Goal: Task Accomplishment & Management: Use online tool/utility

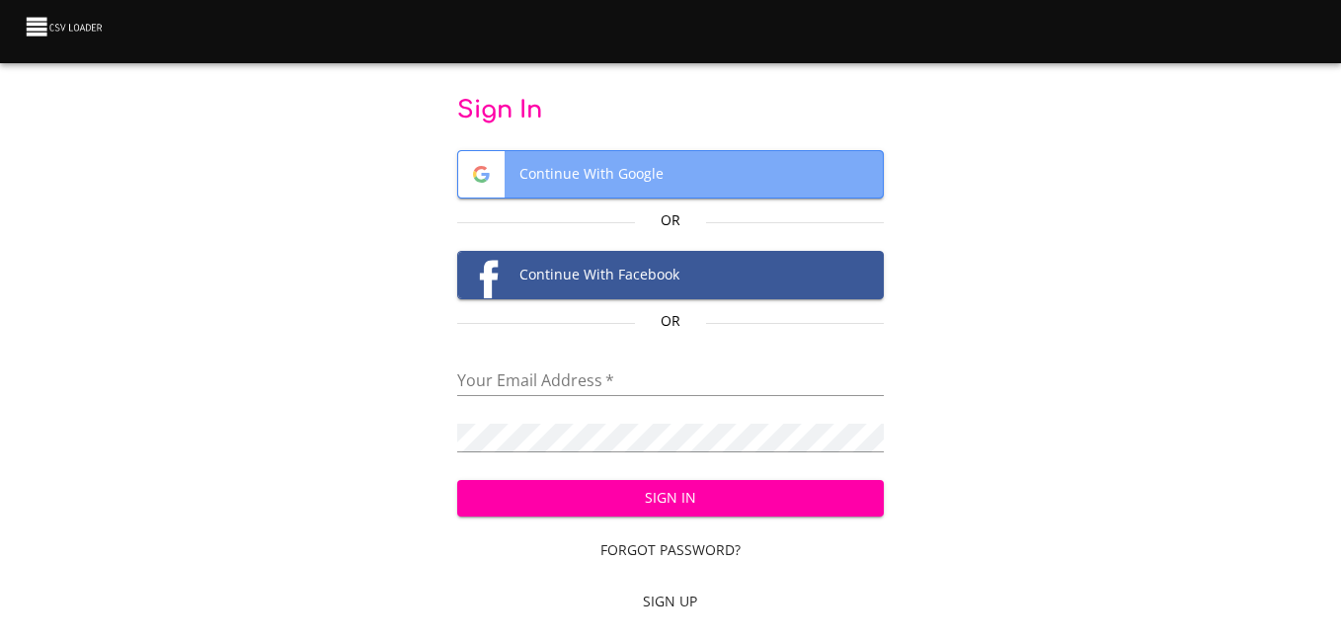
click at [631, 182] on span "Continue With Google" at bounding box center [670, 174] width 424 height 46
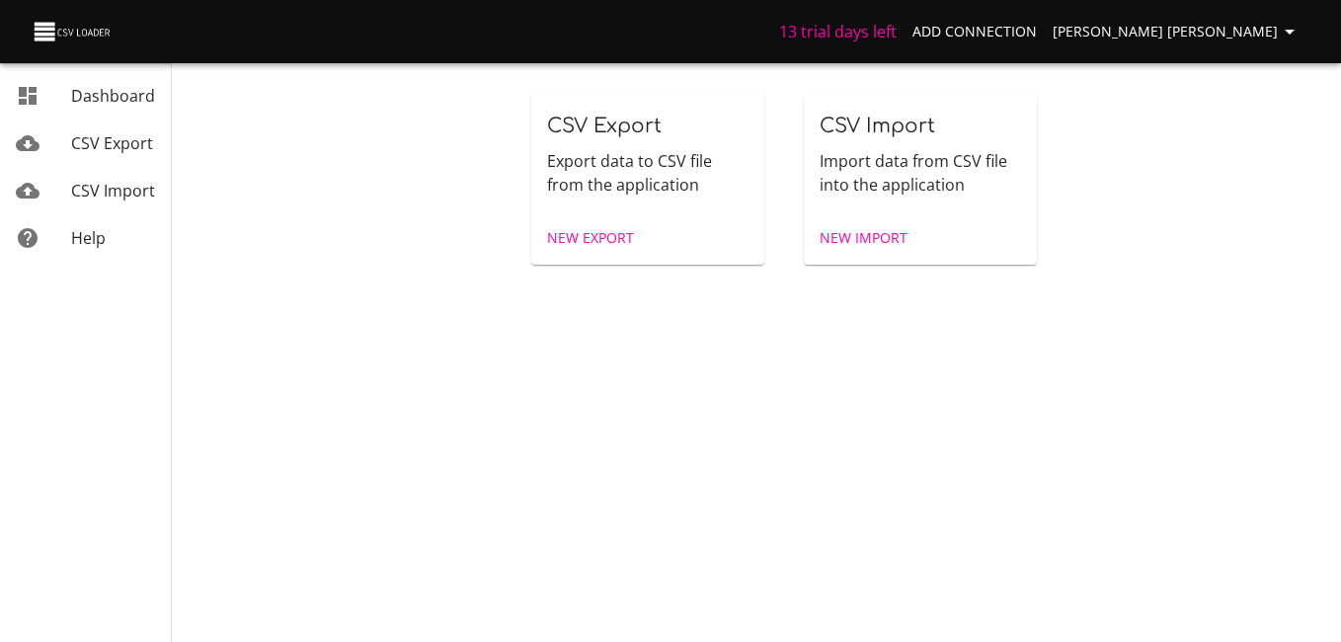
click at [618, 238] on span "New Export" at bounding box center [590, 238] width 87 height 25
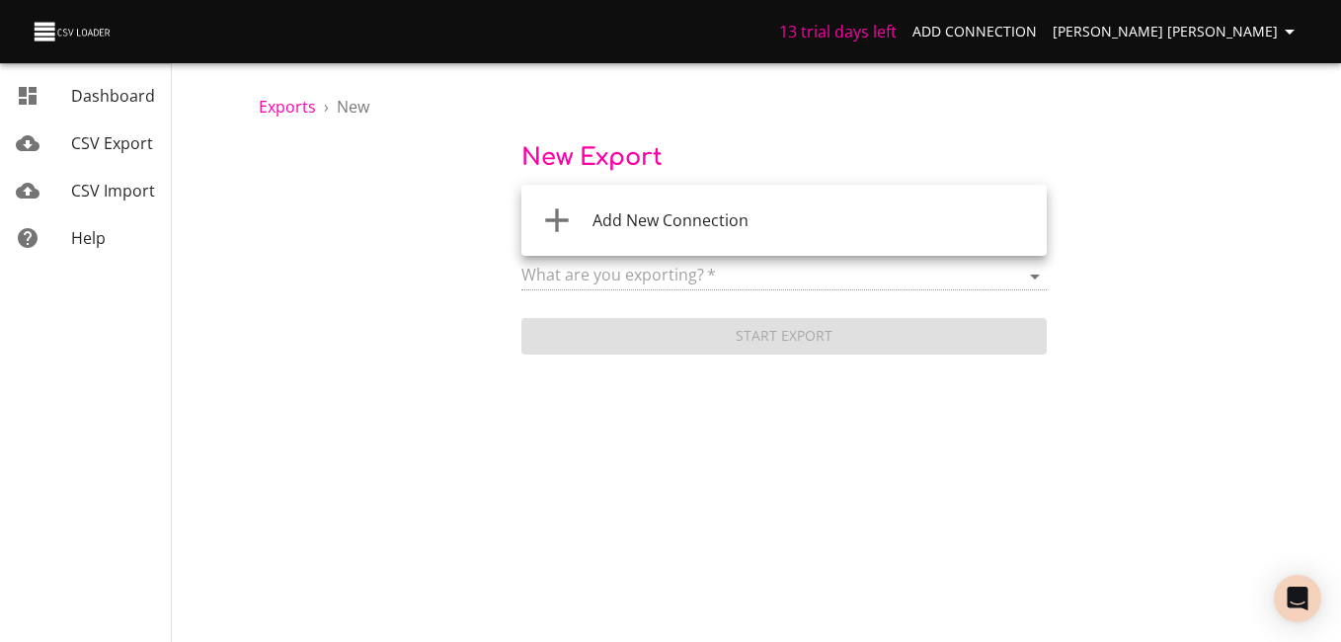
click at [727, 219] on body "13 trial days left Add Connection Gomez leonard Leonard Dashboard CSV Export CS…" at bounding box center [670, 321] width 1341 height 642
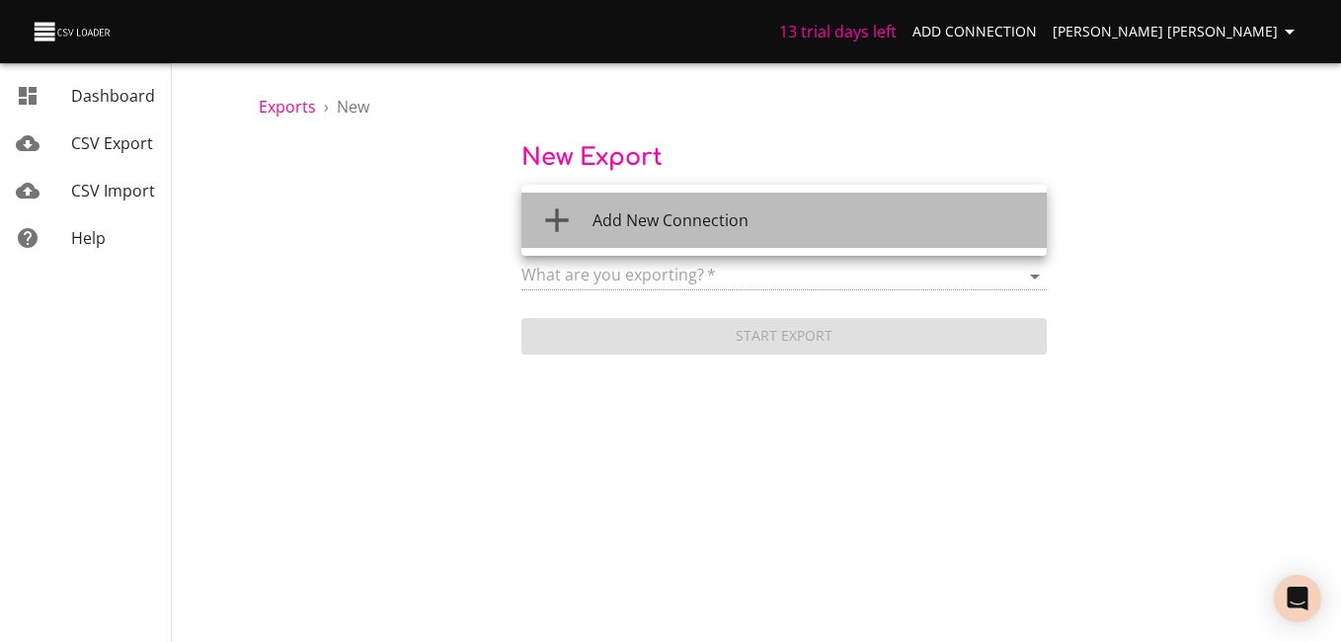
click at [730, 224] on span "Add New Connection" at bounding box center [670, 220] width 156 height 22
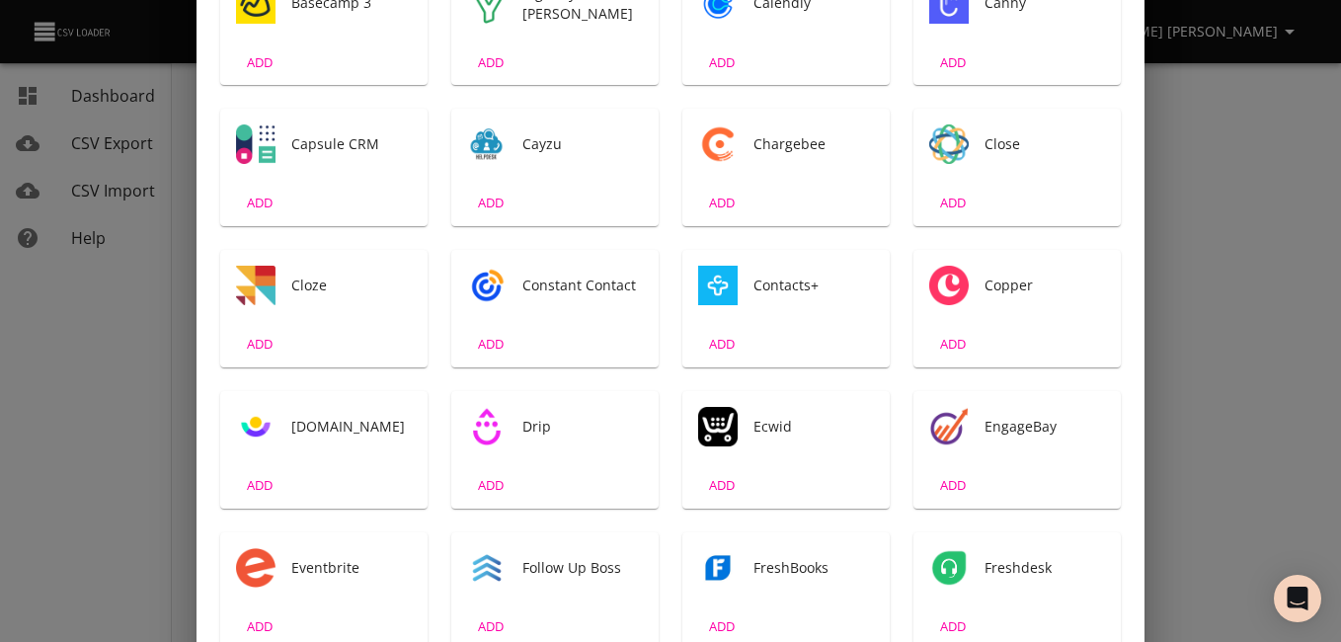
scroll to position [487, 0]
click at [772, 318] on div "Contacts+" at bounding box center [785, 286] width 207 height 71
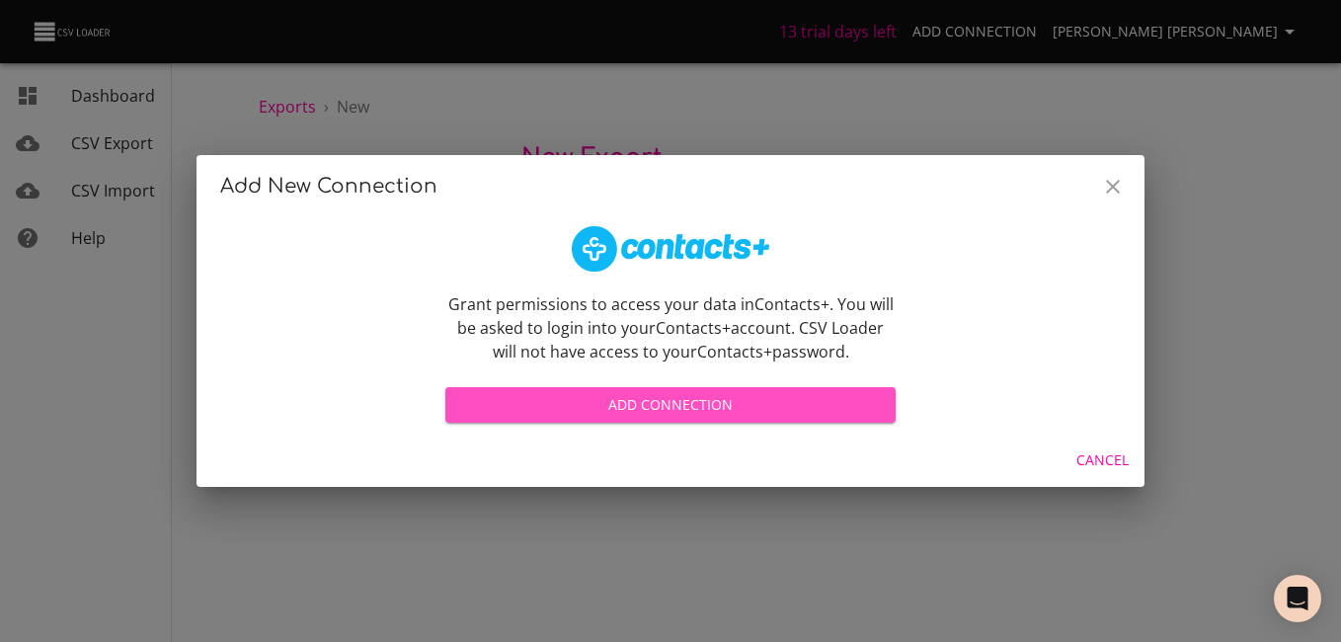
click at [798, 401] on span "Add Connection" at bounding box center [670, 405] width 419 height 25
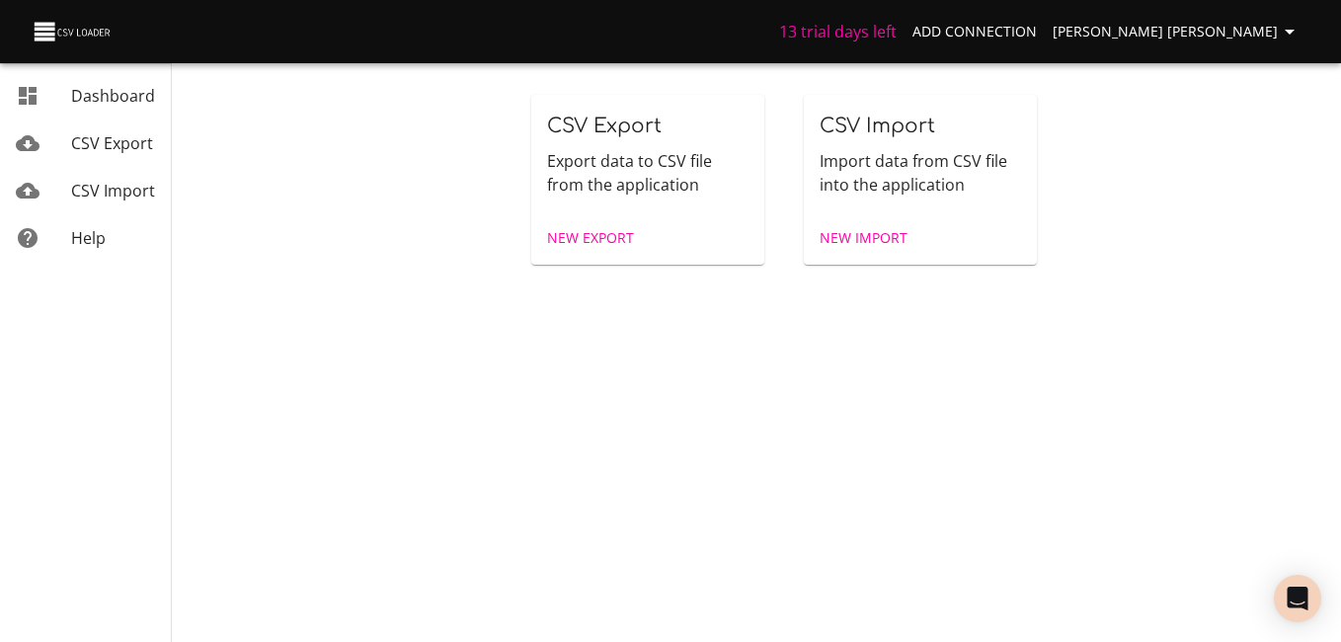
click at [645, 246] on div "New Export" at bounding box center [647, 238] width 233 height 52
click at [607, 231] on span "New Export" at bounding box center [590, 238] width 87 height 25
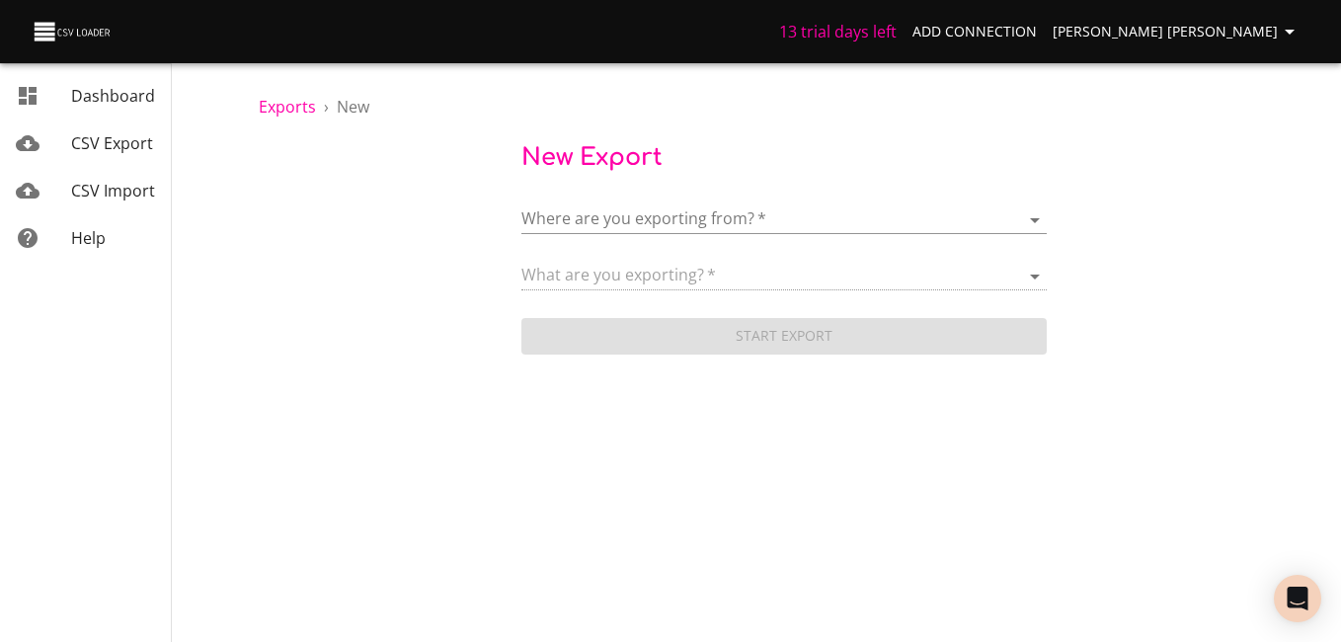
click at [836, 195] on div "Where are you exporting from?   * ​" at bounding box center [783, 212] width 525 height 44
click at [837, 214] on body "13 trial days left Add Connection Gomez leonard Leonard Dashboard CSV Export CS…" at bounding box center [670, 321] width 1341 height 642
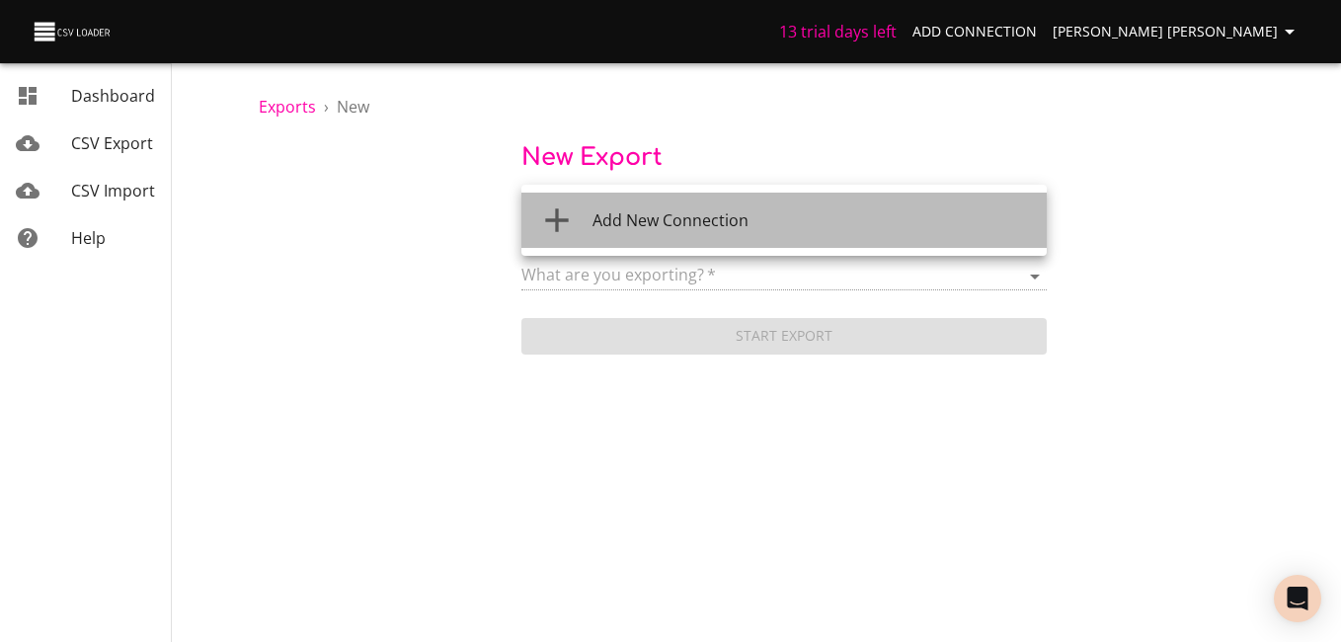
click at [773, 228] on div "Add New Connection" at bounding box center [811, 220] width 438 height 24
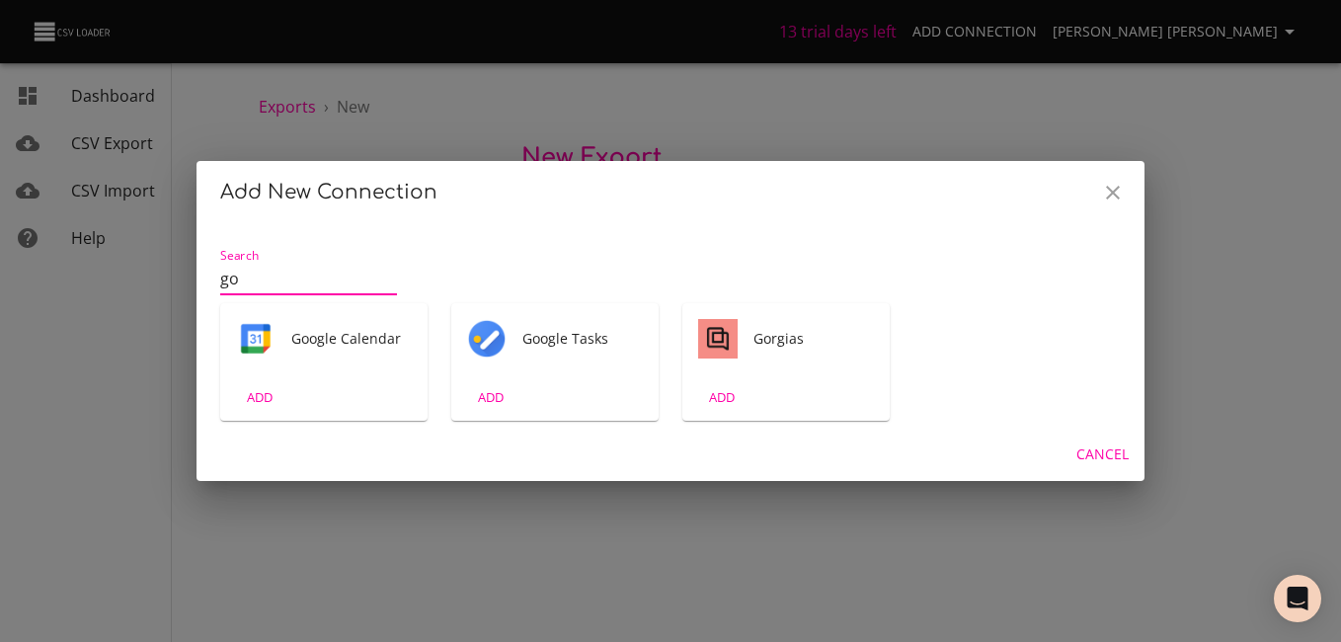
type input "g"
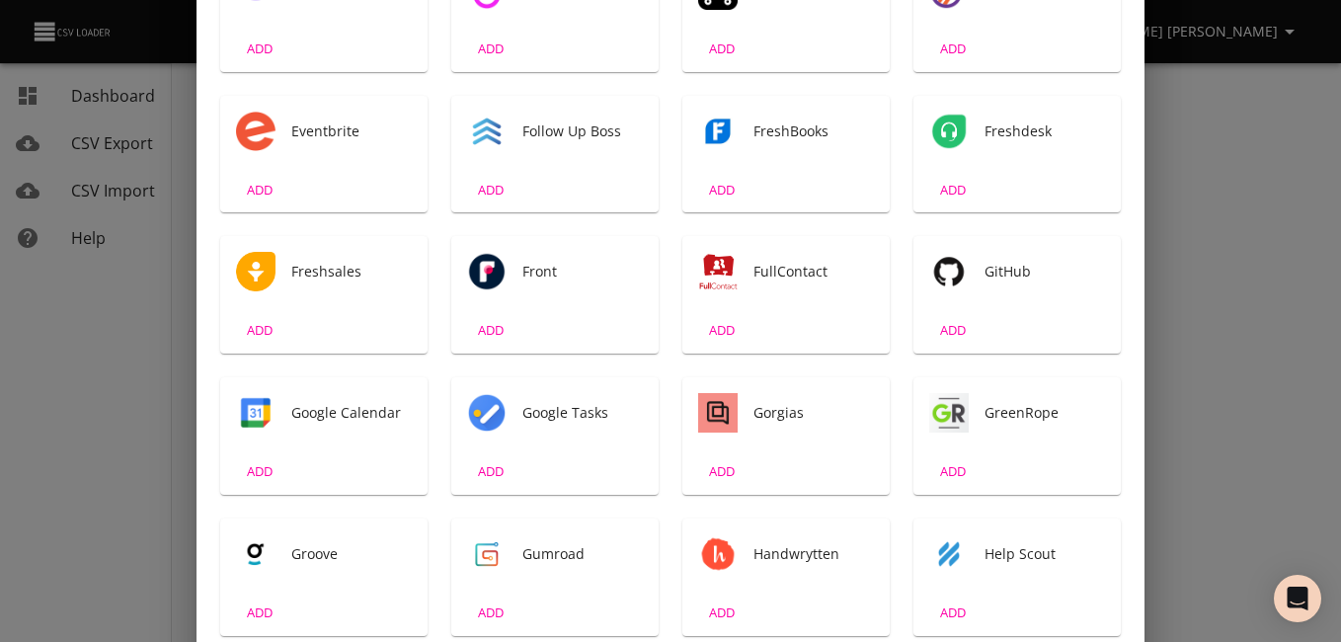
scroll to position [923, 0]
click at [525, 450] on div "ADD" at bounding box center [554, 472] width 207 height 46
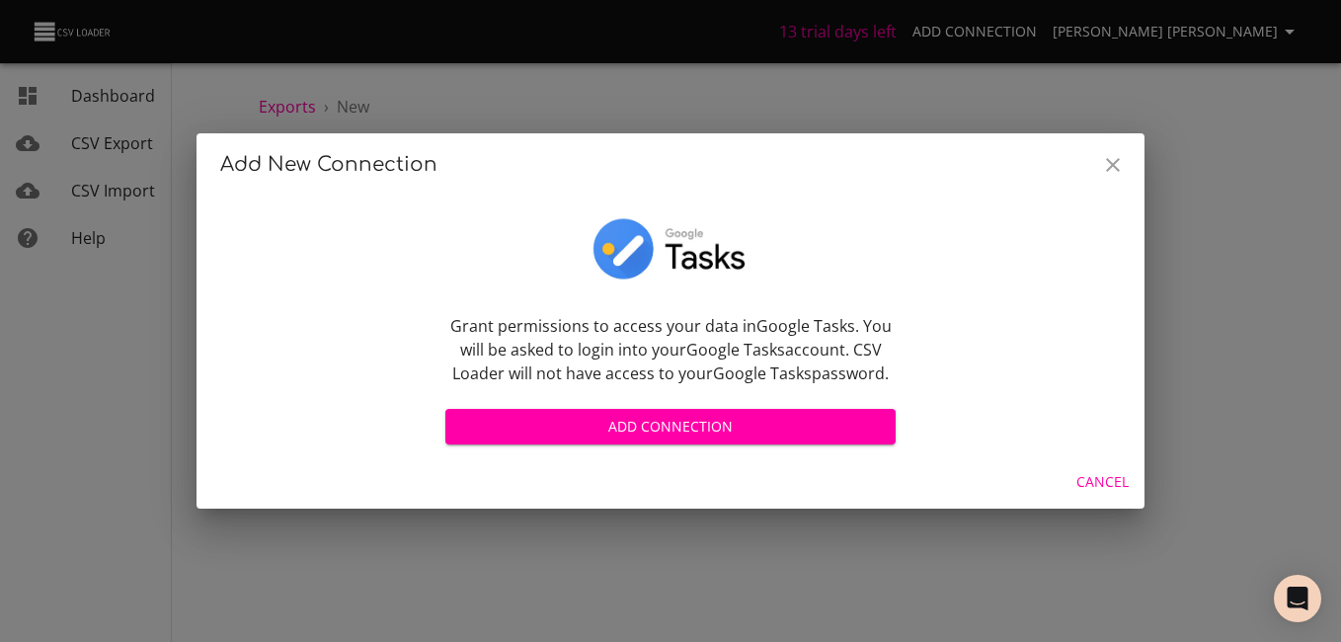
click at [701, 415] on span "Add Connection" at bounding box center [670, 427] width 419 height 25
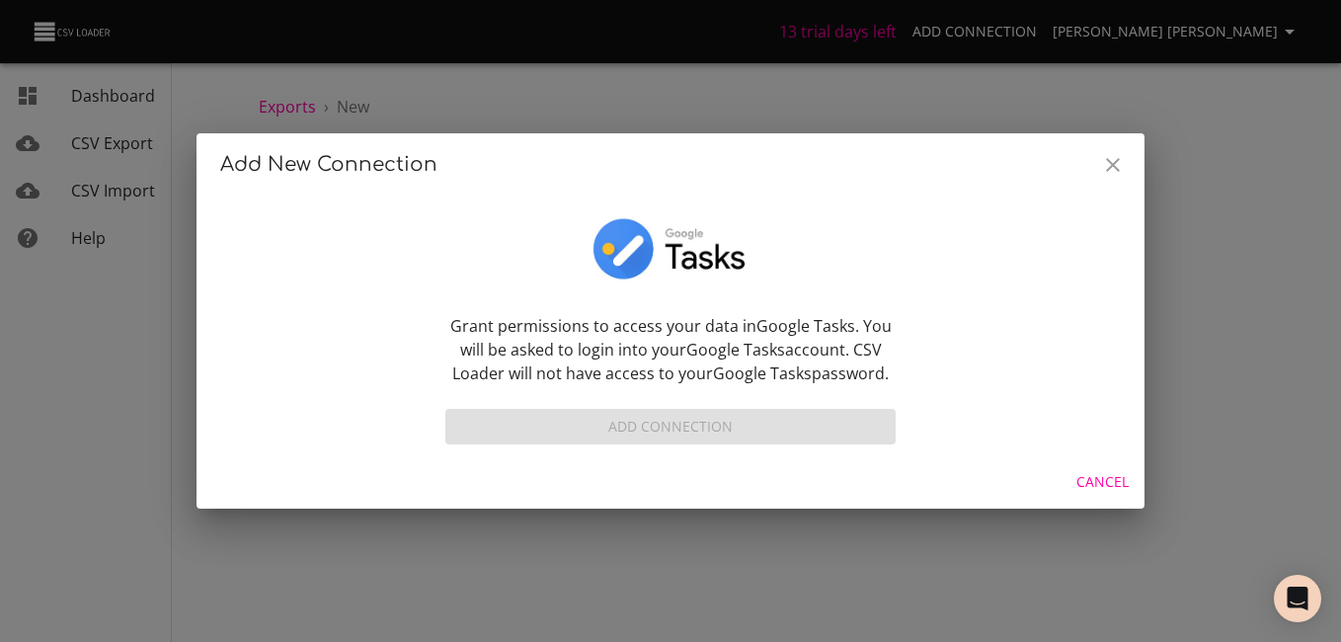
click at [857, 252] on div at bounding box center [670, 259] width 450 height 110
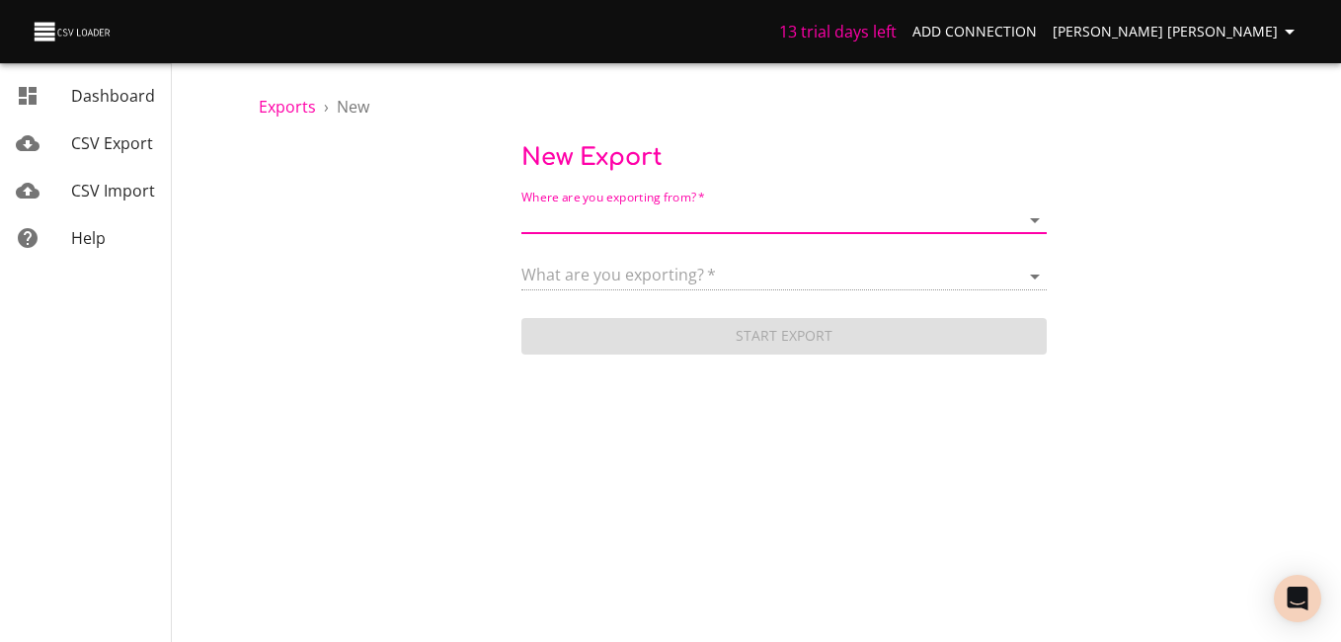
click at [114, 174] on link "CSV Import" at bounding box center [85, 190] width 171 height 47
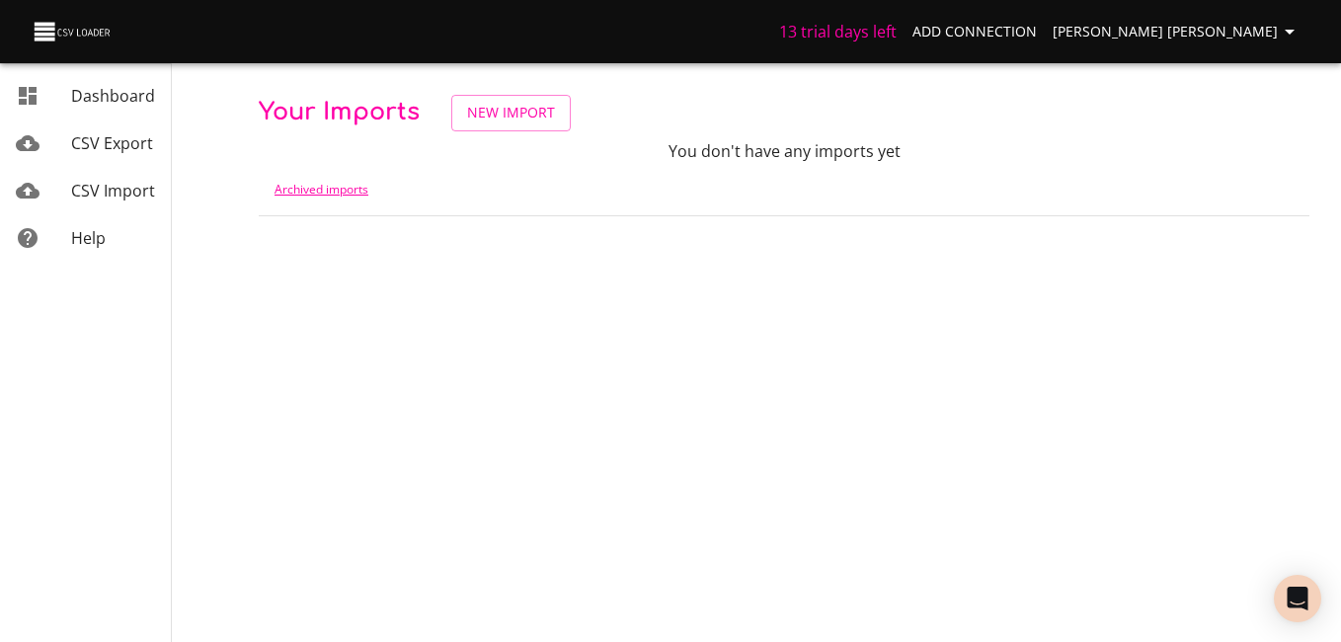
click at [349, 186] on link "Archived imports" at bounding box center [321, 189] width 94 height 17
